Goal: Navigation & Orientation: Find specific page/section

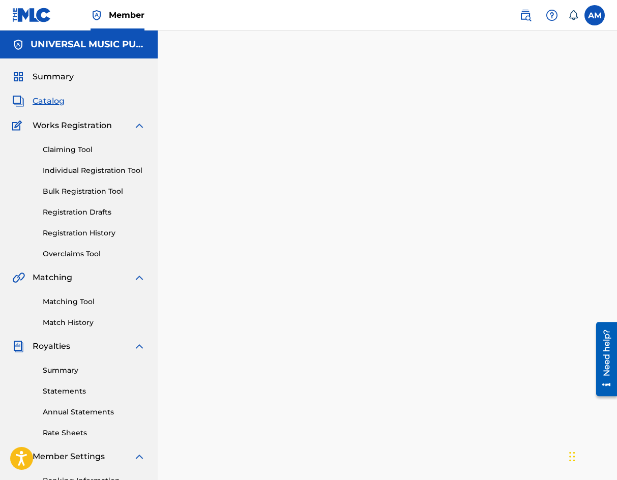
click at [50, 100] on span "Catalog" at bounding box center [49, 101] width 32 height 12
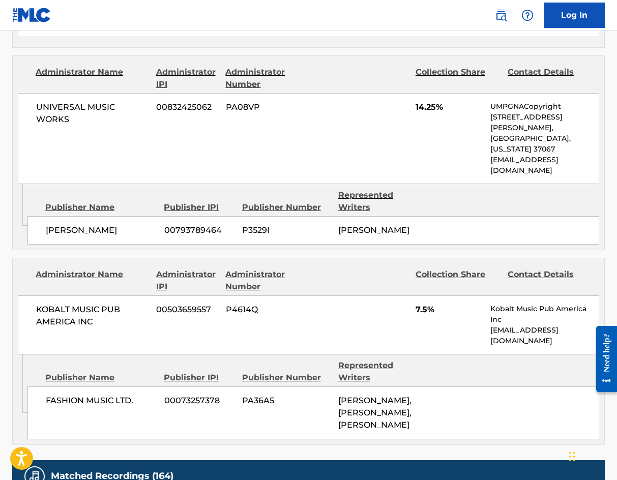
scroll to position [795, 0]
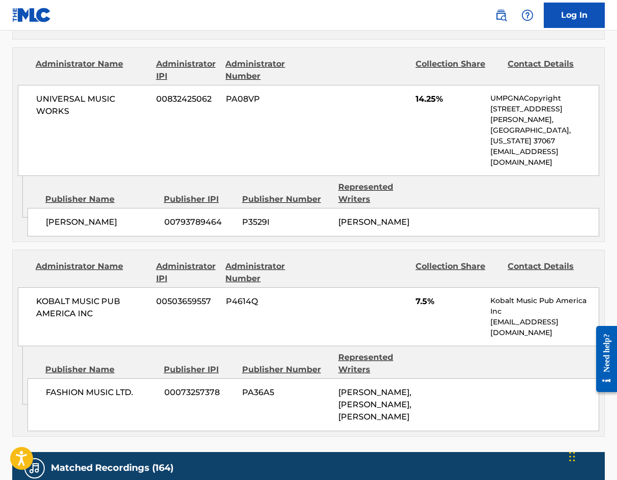
click at [268, 364] on div "Publisher Number" at bounding box center [286, 370] width 89 height 12
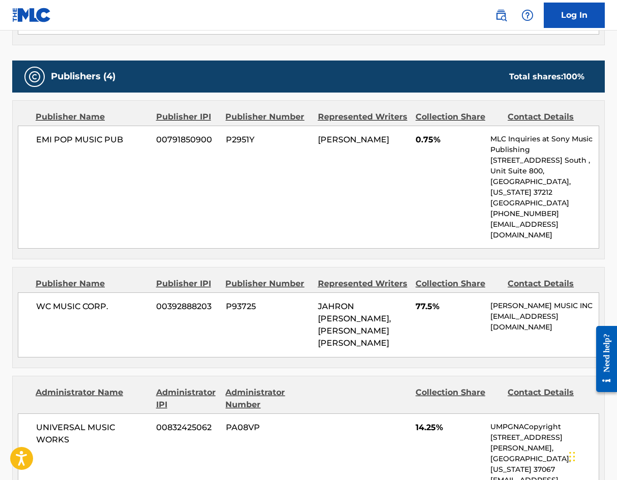
scroll to position [466, 0]
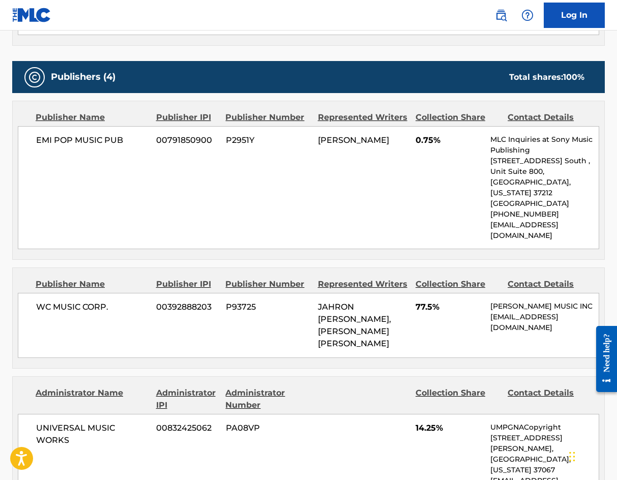
click at [268, 316] on div "WC MUSIC CORP. 00392888203 P93725 JAHRON ANTHONY BRATHWAITE, JAHRON ANTHONY BRA…" at bounding box center [309, 325] width 582 height 65
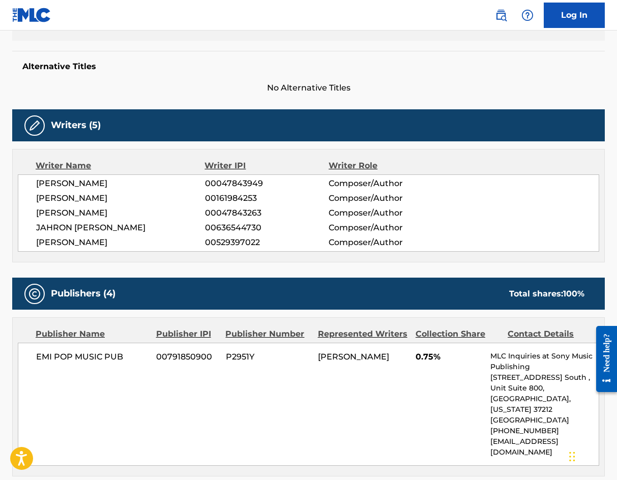
scroll to position [247, 0]
